Goal: Task Accomplishment & Management: Manage account settings

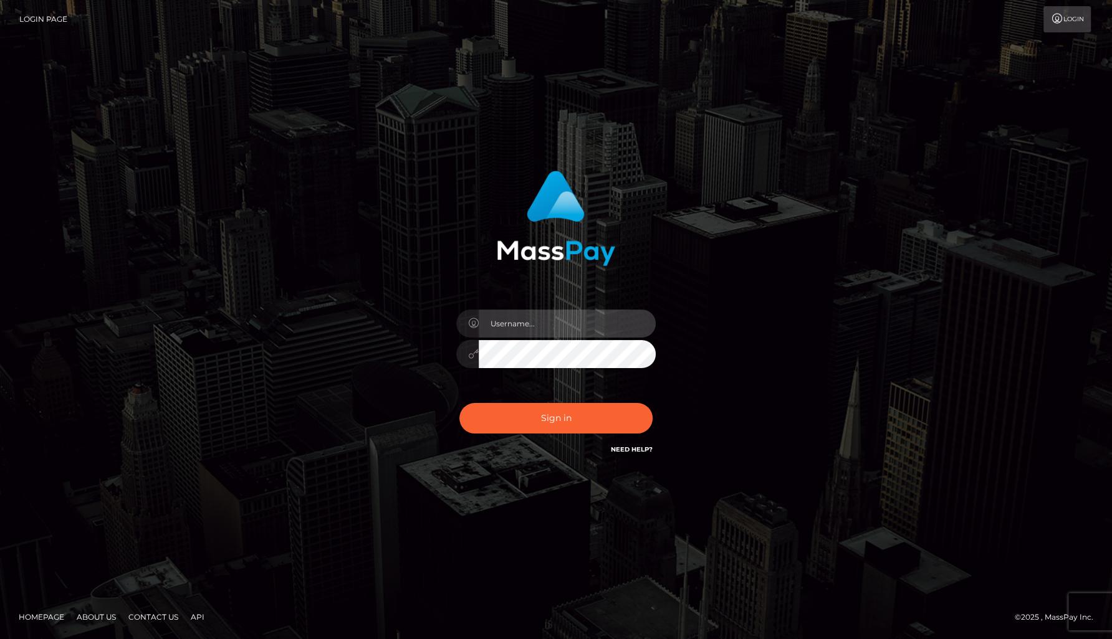
type input "alexism"
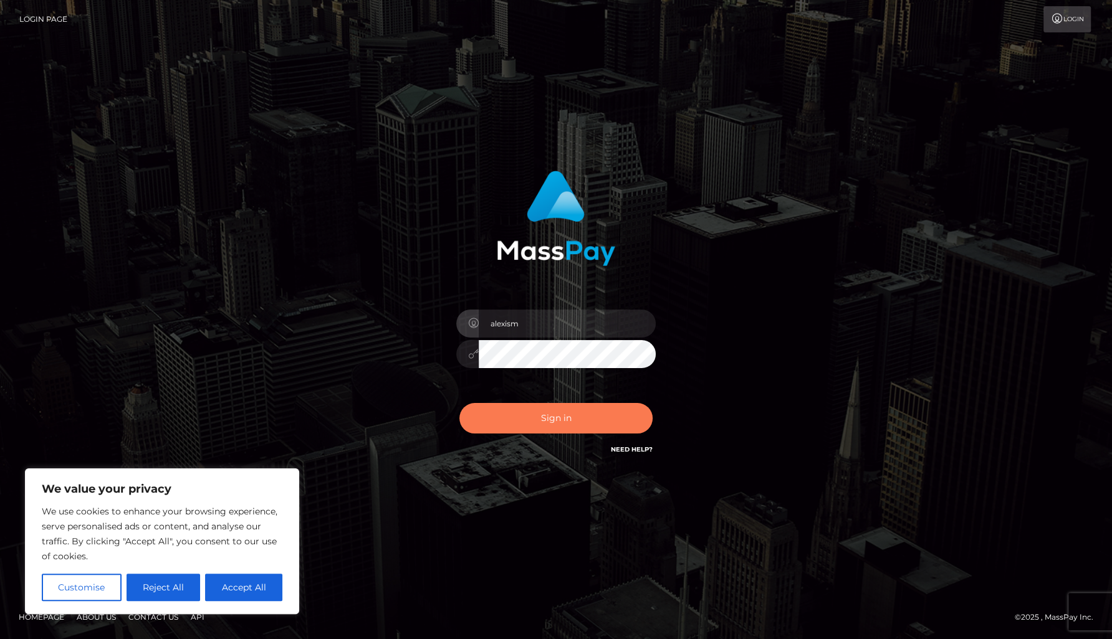
click at [557, 427] on button "Sign in" at bounding box center [555, 418] width 193 height 31
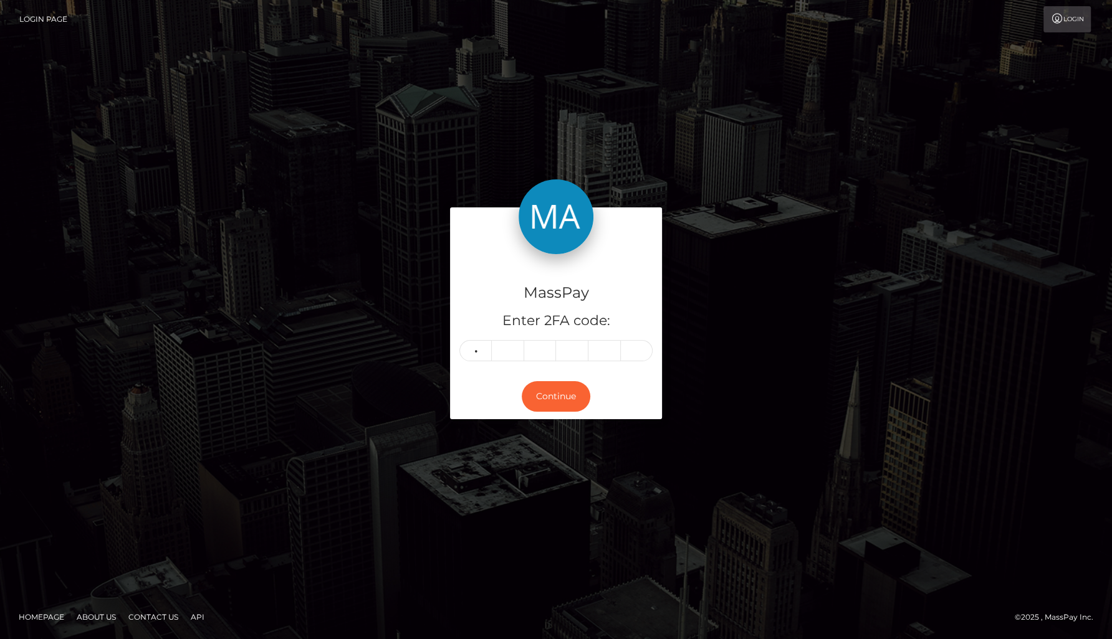
type input "6"
type input "7"
type input "9"
type input "6"
type input "2"
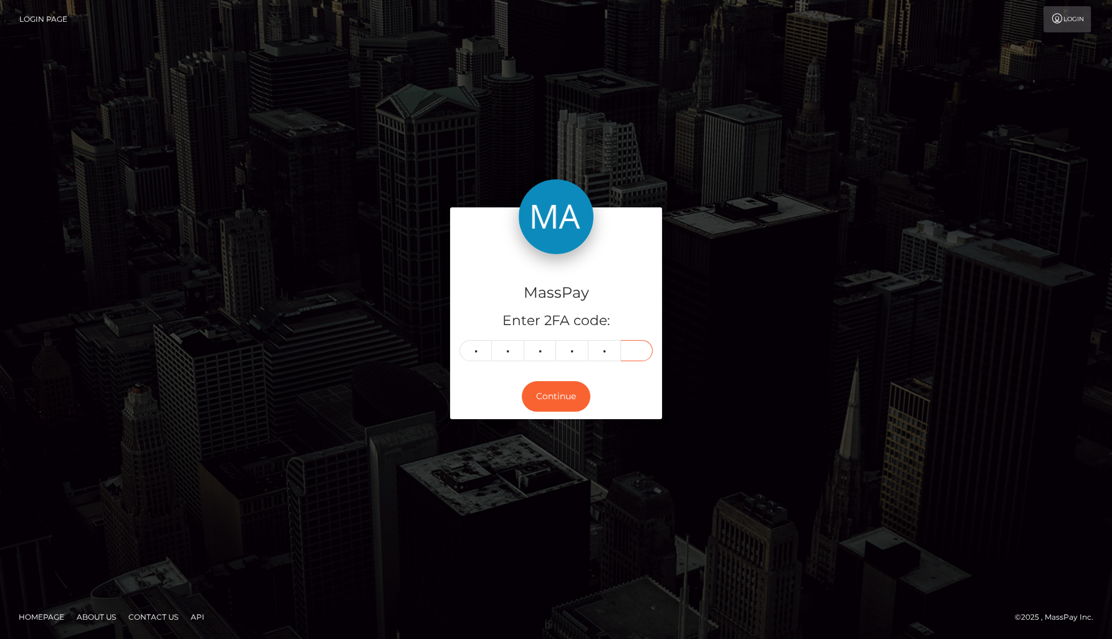
type input "8"
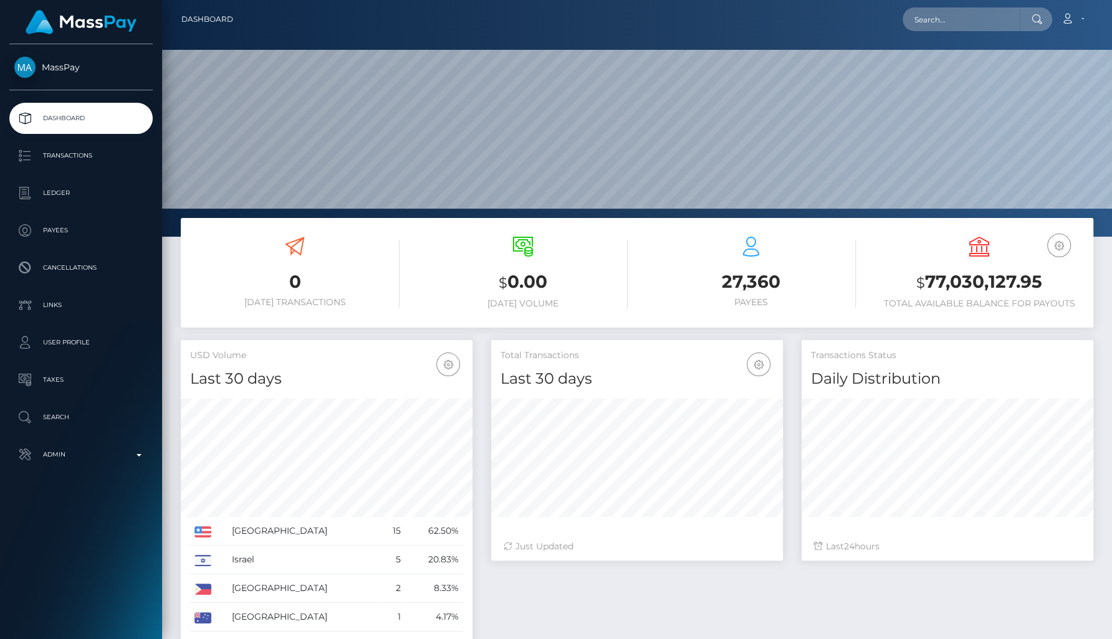
scroll to position [221, 291]
click at [983, 27] on input "text" at bounding box center [960, 19] width 117 height 24
paste input "[EMAIL_ADDRESS][DOMAIN_NAME]"
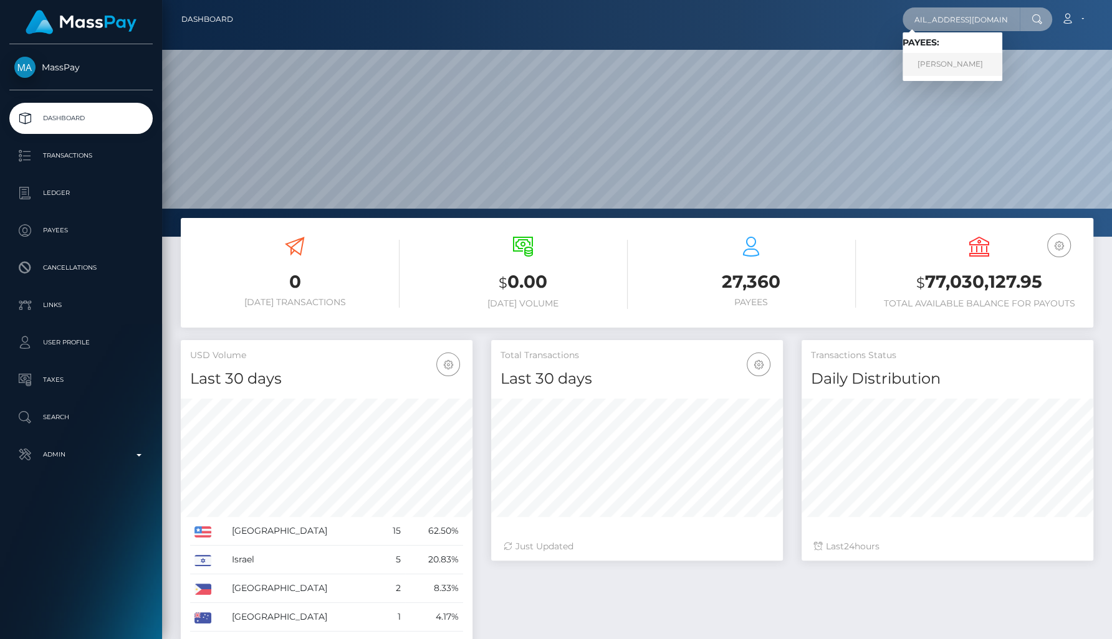
type input "thijsvorwald2@gmail.com"
click at [970, 66] on link "Thijs Vorwald" at bounding box center [952, 64] width 100 height 23
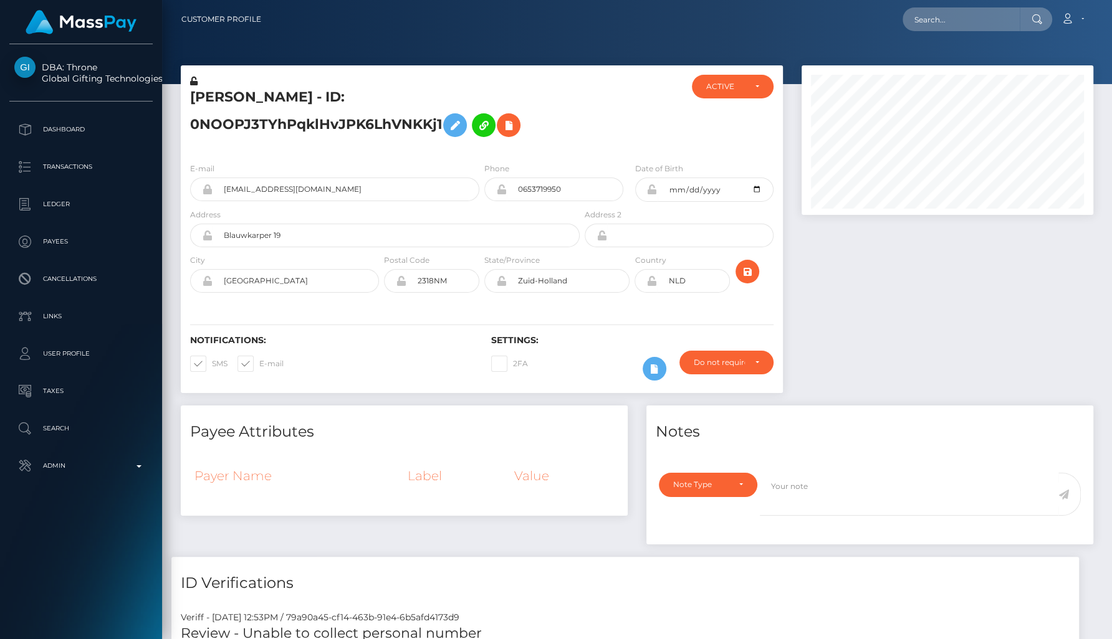
scroll to position [150, 291]
click at [212, 360] on span at bounding box center [212, 363] width 0 height 9
click at [212, 360] on input "SMS" at bounding box center [216, 360] width 8 height 8
checkbox input "false"
click at [259, 365] on span at bounding box center [259, 363] width 0 height 9
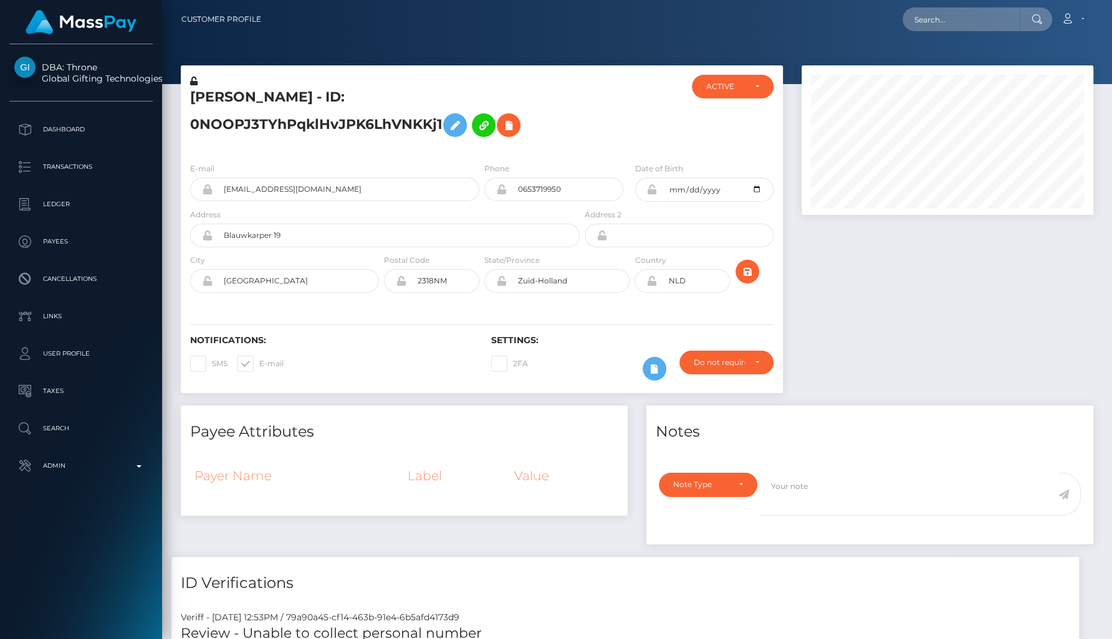
click at [259, 364] on input "E-mail" at bounding box center [263, 360] width 8 height 8
checkbox input "false"
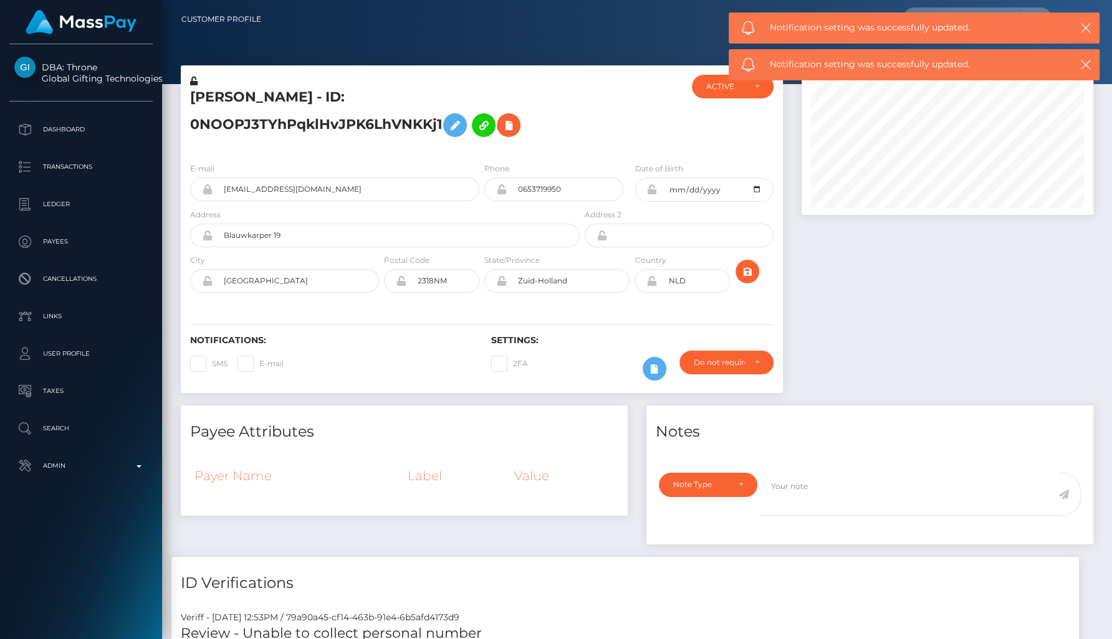
click at [332, 348] on div "Notifications: SMS E-mail" at bounding box center [331, 361] width 301 height 52
click at [732, 92] on div "ACTIVE" at bounding box center [733, 87] width 82 height 24
click at [735, 176] on span "CLOSED" at bounding box center [723, 172] width 32 height 11
select select "CLOSED"
click at [454, 129] on icon at bounding box center [454, 126] width 15 height 16
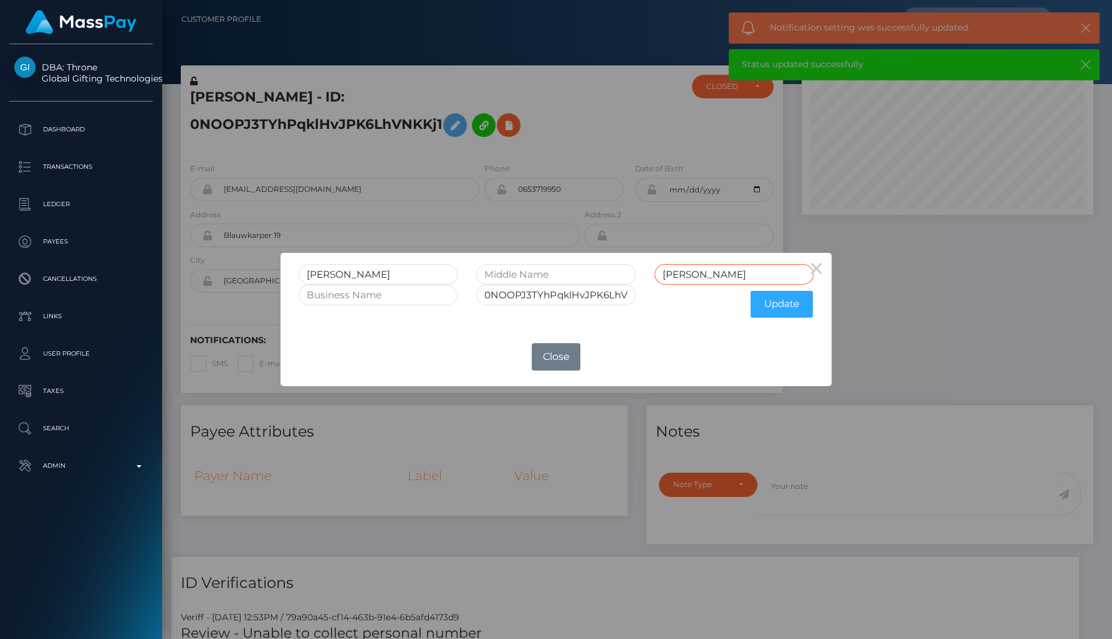
click at [739, 277] on input "Vorwald" at bounding box center [733, 274] width 159 height 21
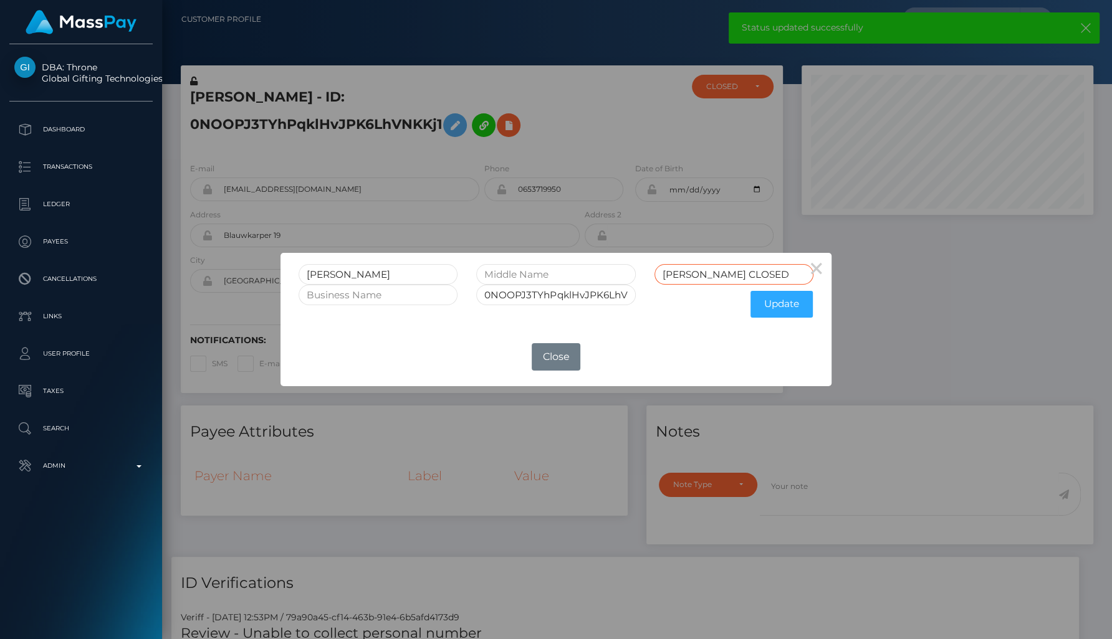
type input "Vorwald CLOSED"
click at [614, 294] on input "0NOOPJ3TYhPqklHvJPK6LhVNKKj1" at bounding box center [555, 295] width 159 height 21
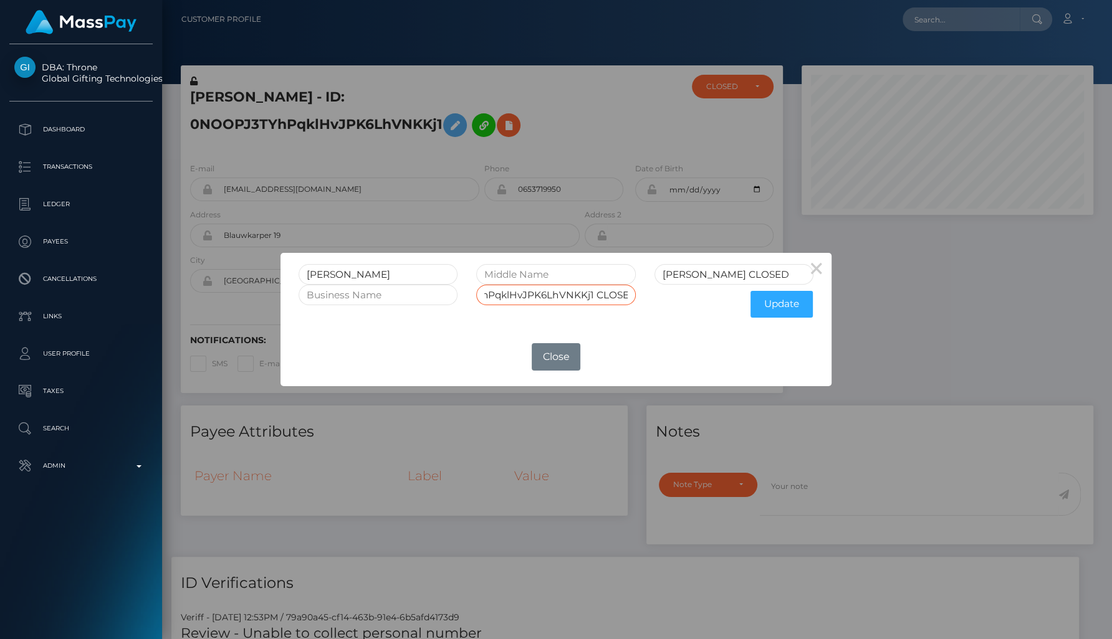
scroll to position [0, 69]
type input "0NOOPJ3TYhPqklHvJPK6LhVNKKj1 CLOSED"
click at [764, 312] on button "Update" at bounding box center [781, 304] width 62 height 27
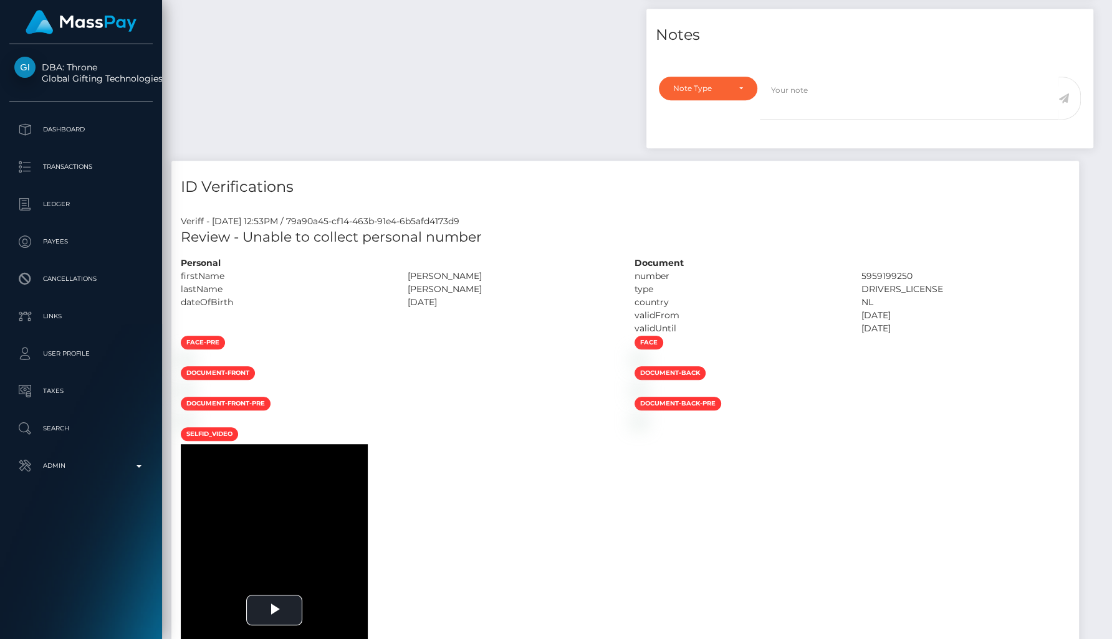
scroll to position [663, 0]
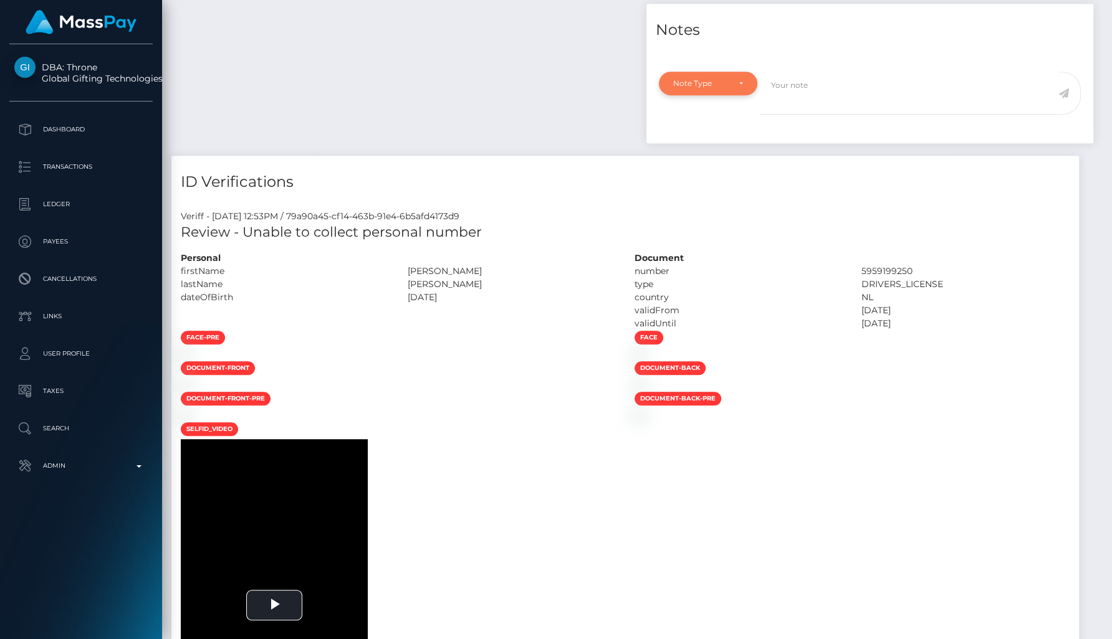
click at [707, 79] on div "Note Type" at bounding box center [700, 84] width 55 height 10
click at [715, 188] on link "General" at bounding box center [708, 195] width 98 height 23
select select "GENERAL"
click at [824, 87] on textarea at bounding box center [909, 93] width 298 height 43
type textarea "Account closed at user's request via privacy@masspay.io. **User also requested …"
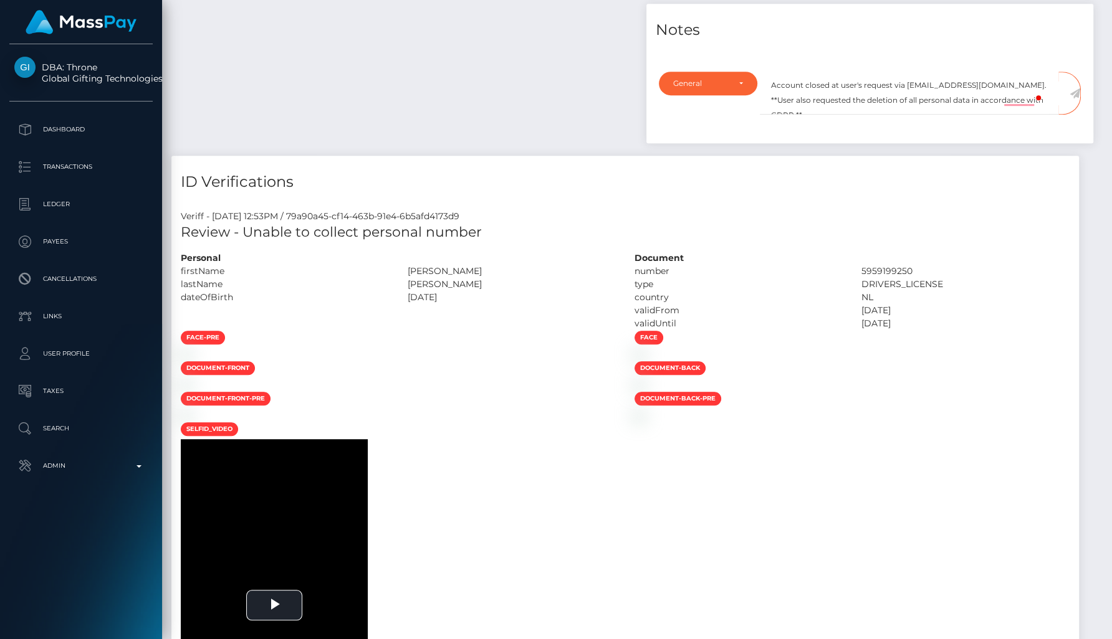
click at [1077, 89] on icon at bounding box center [1074, 93] width 11 height 10
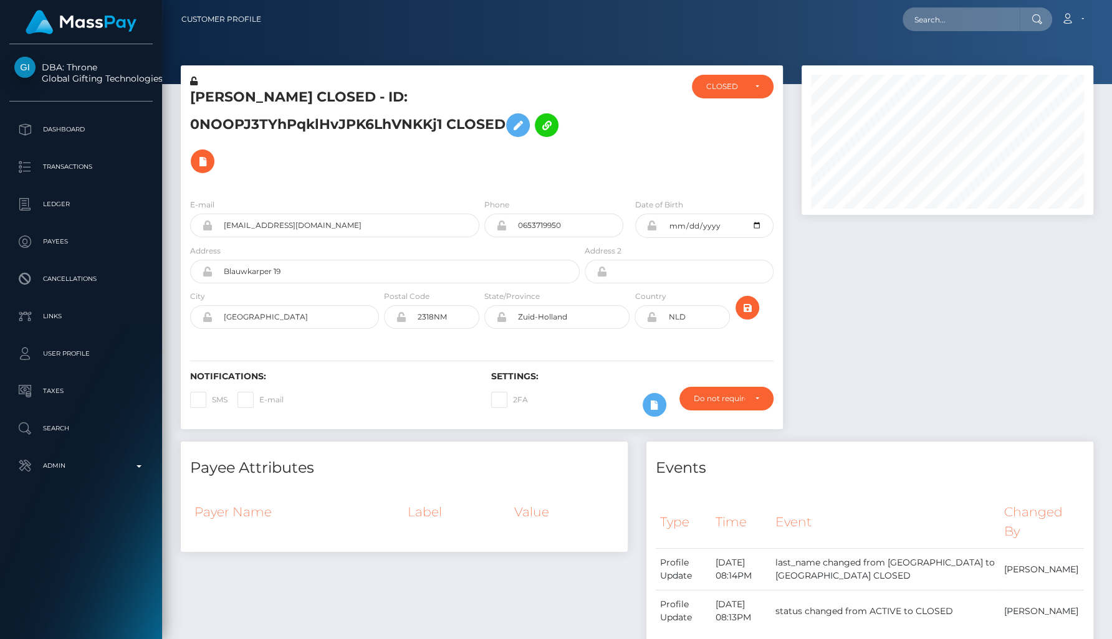
scroll to position [150, 291]
